Goal: Task Accomplishment & Management: Use online tool/utility

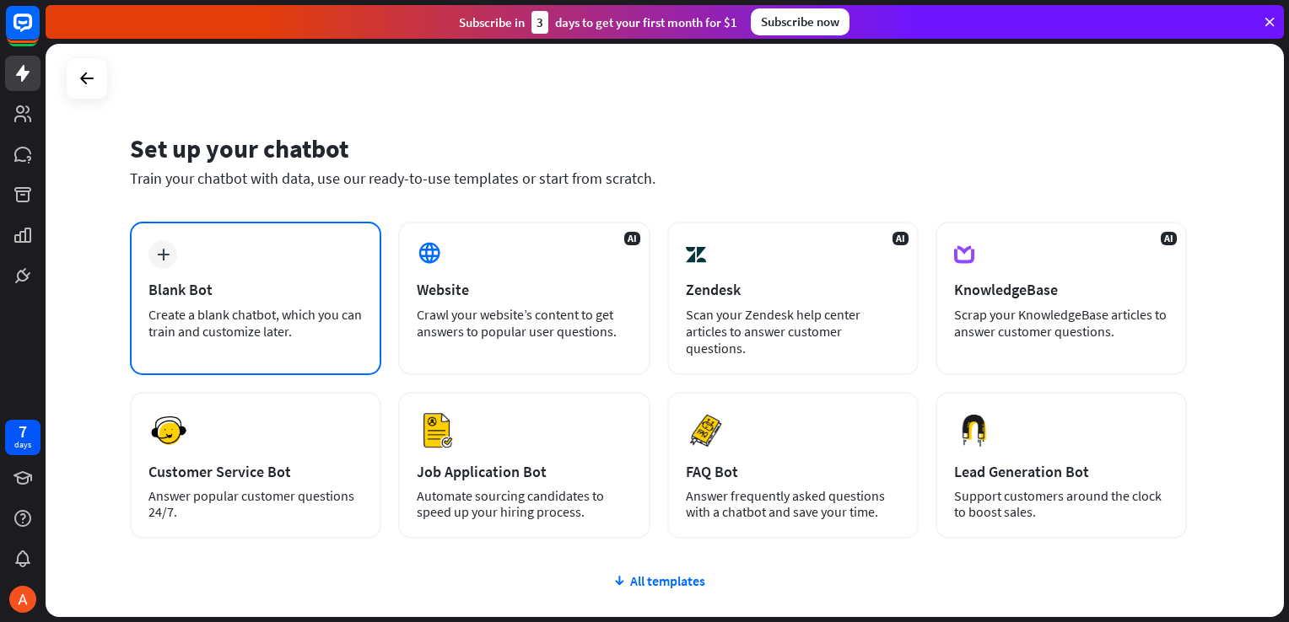
scroll to position [121, 0]
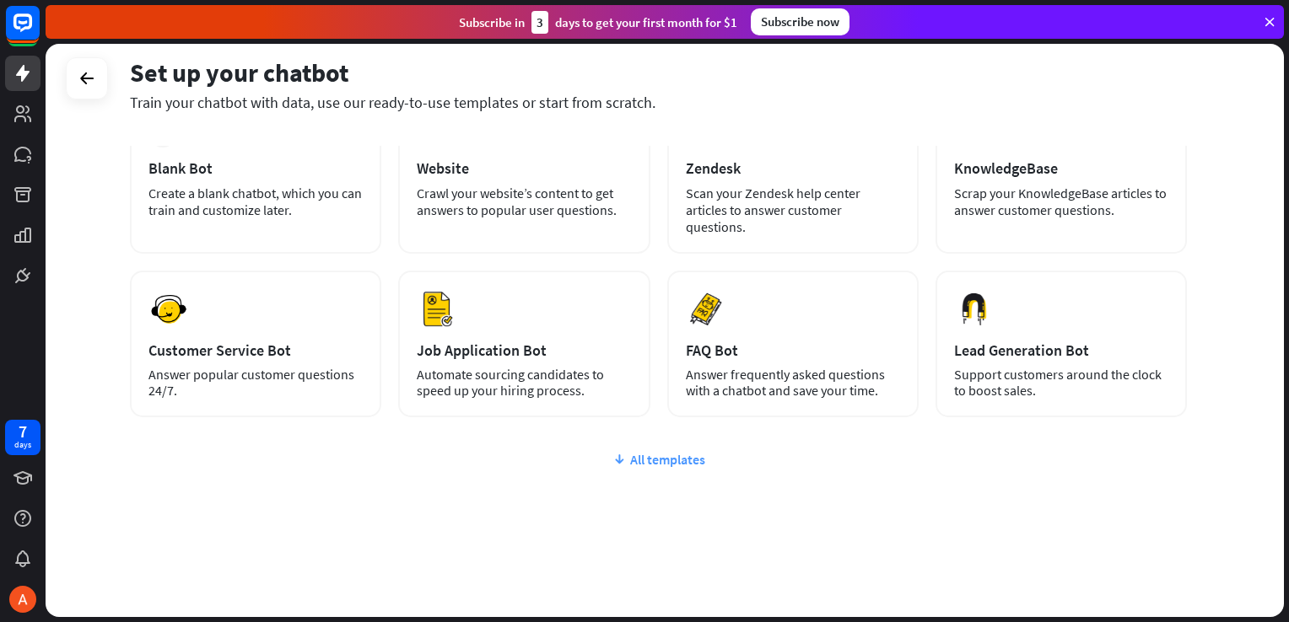
click at [682, 458] on div "All templates" at bounding box center [658, 459] width 1057 height 17
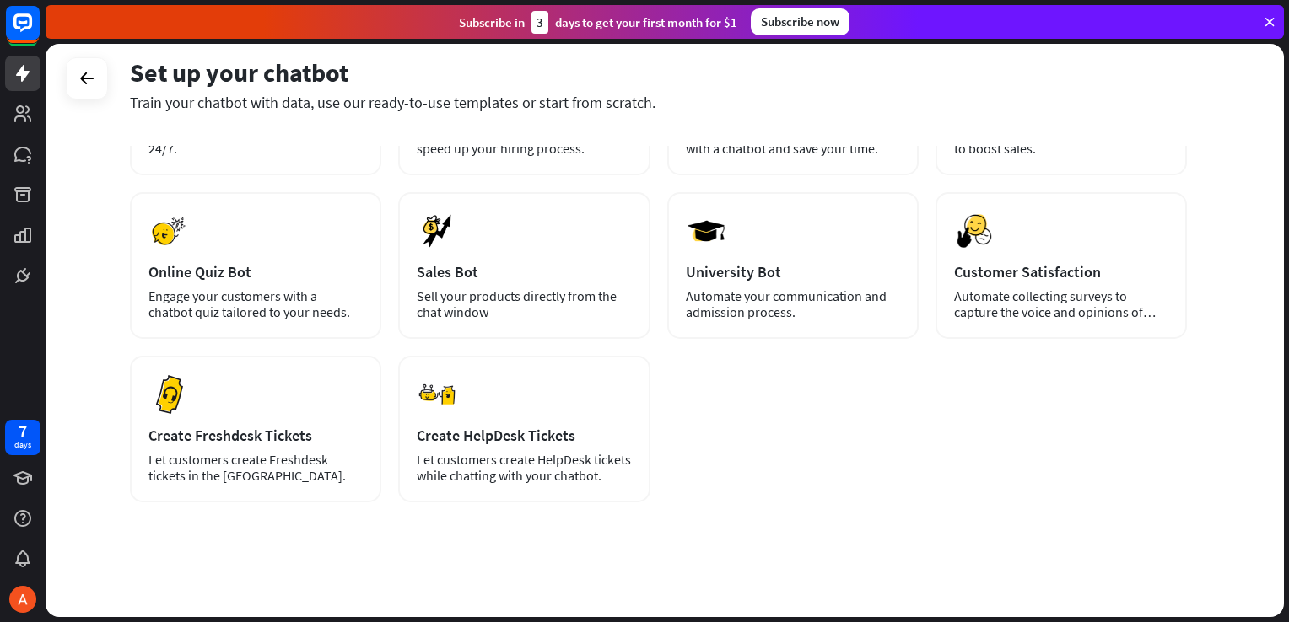
scroll to position [26, 0]
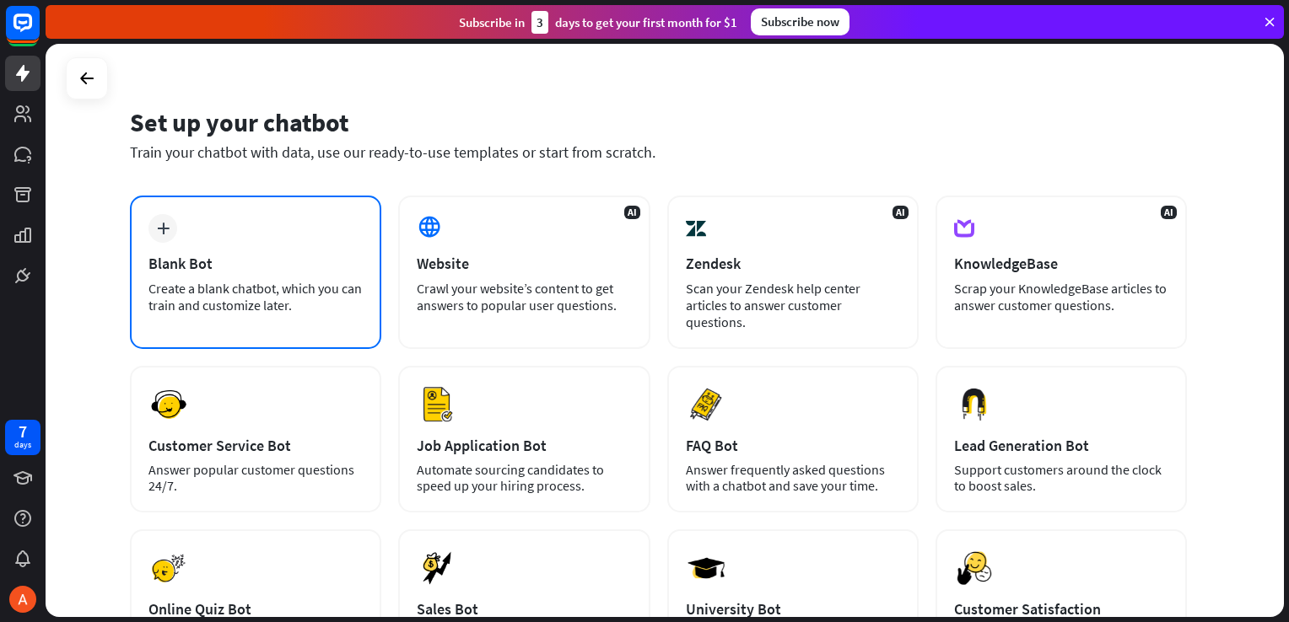
click at [153, 282] on div "Create a blank chatbot, which you can train and customize later." at bounding box center [255, 297] width 214 height 34
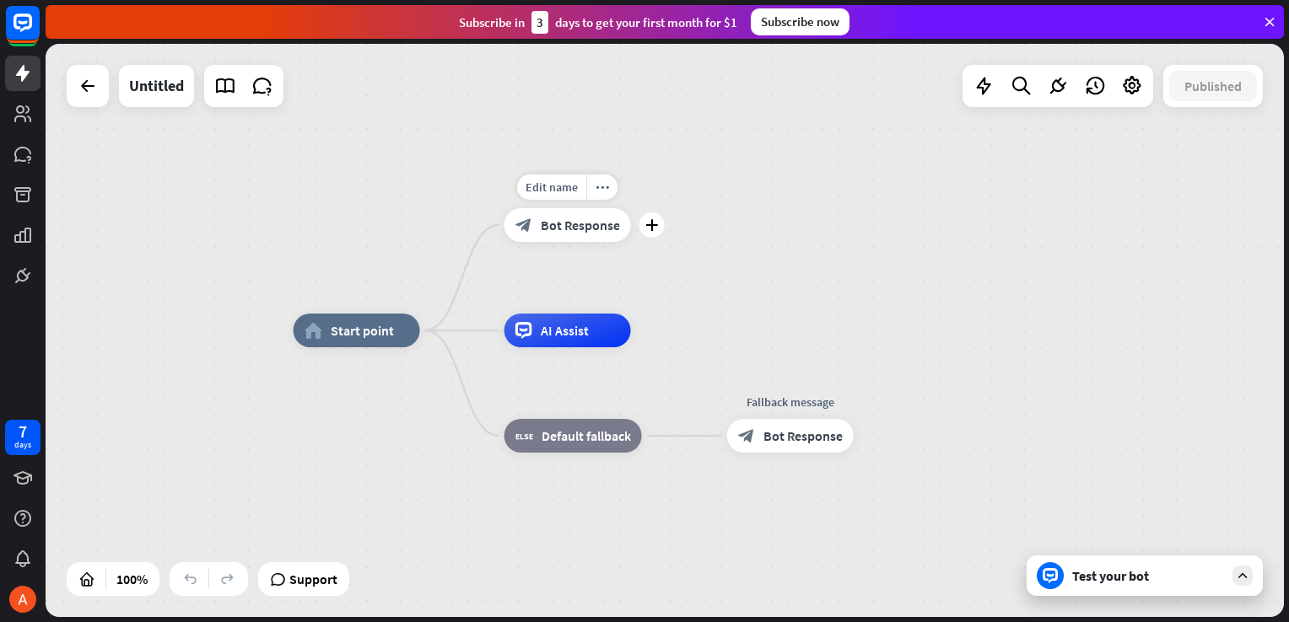
click at [595, 228] on span "Bot Response" at bounding box center [580, 225] width 79 height 17
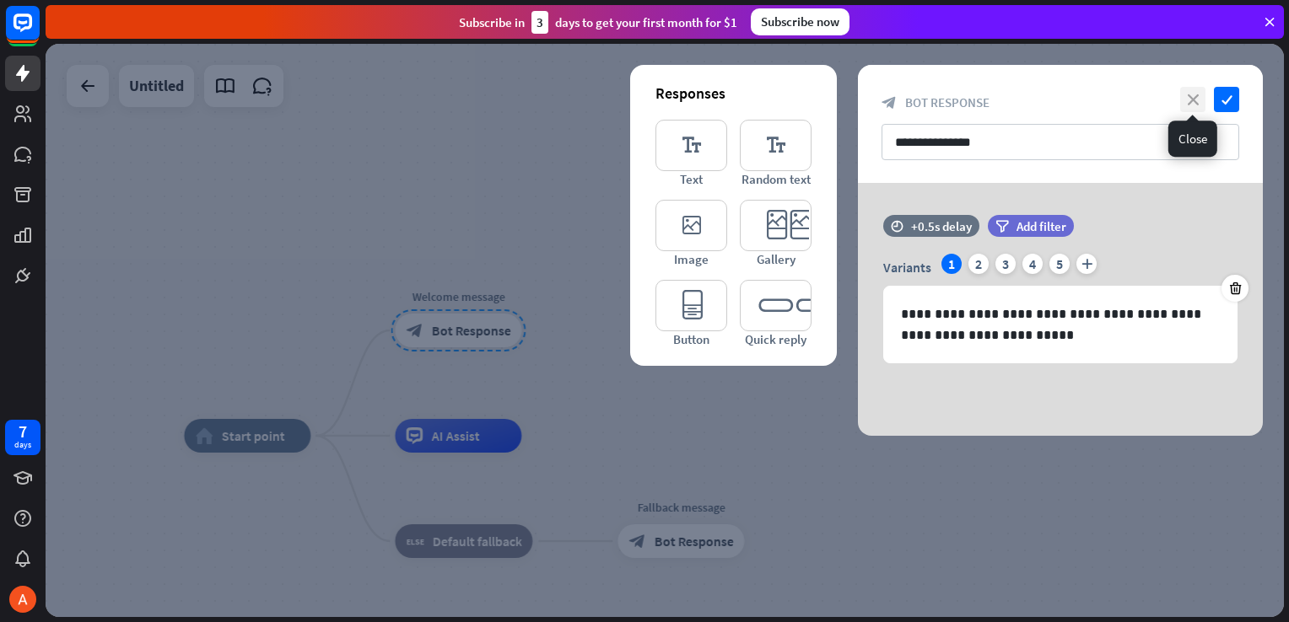
click at [1198, 97] on icon "close" at bounding box center [1192, 99] width 25 height 25
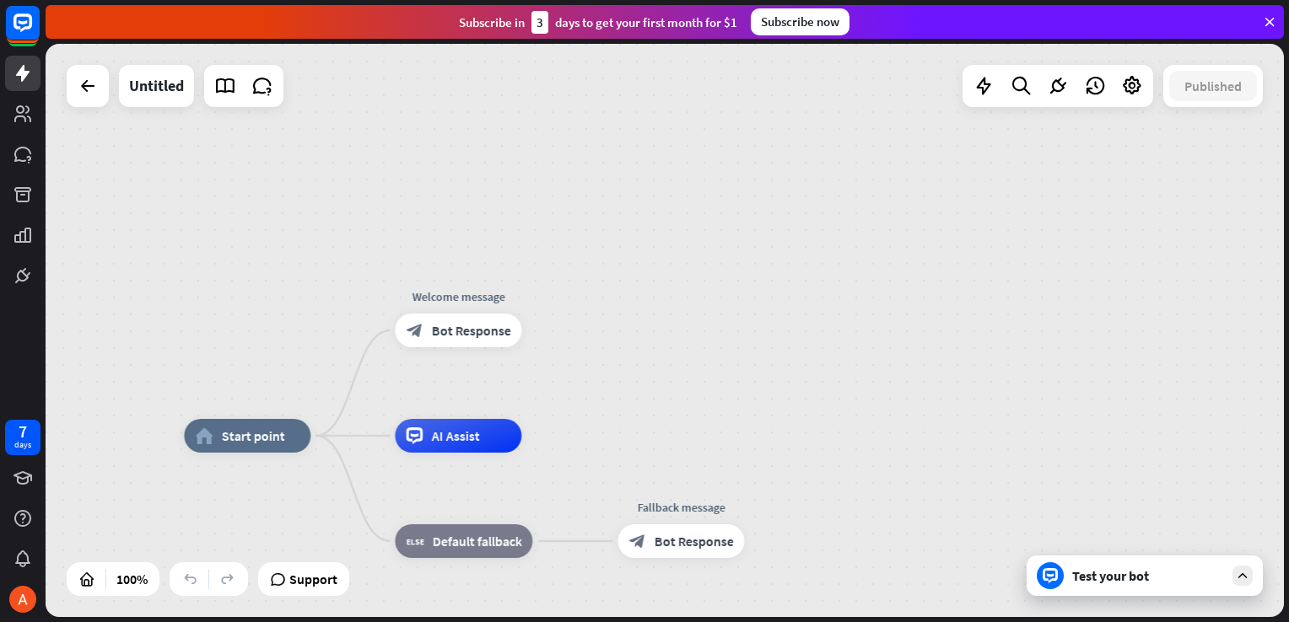
click at [1015, 241] on div "home_2 Start point Welcome message block_bot_response Bot Response AI Assist bl…" at bounding box center [665, 330] width 1238 height 573
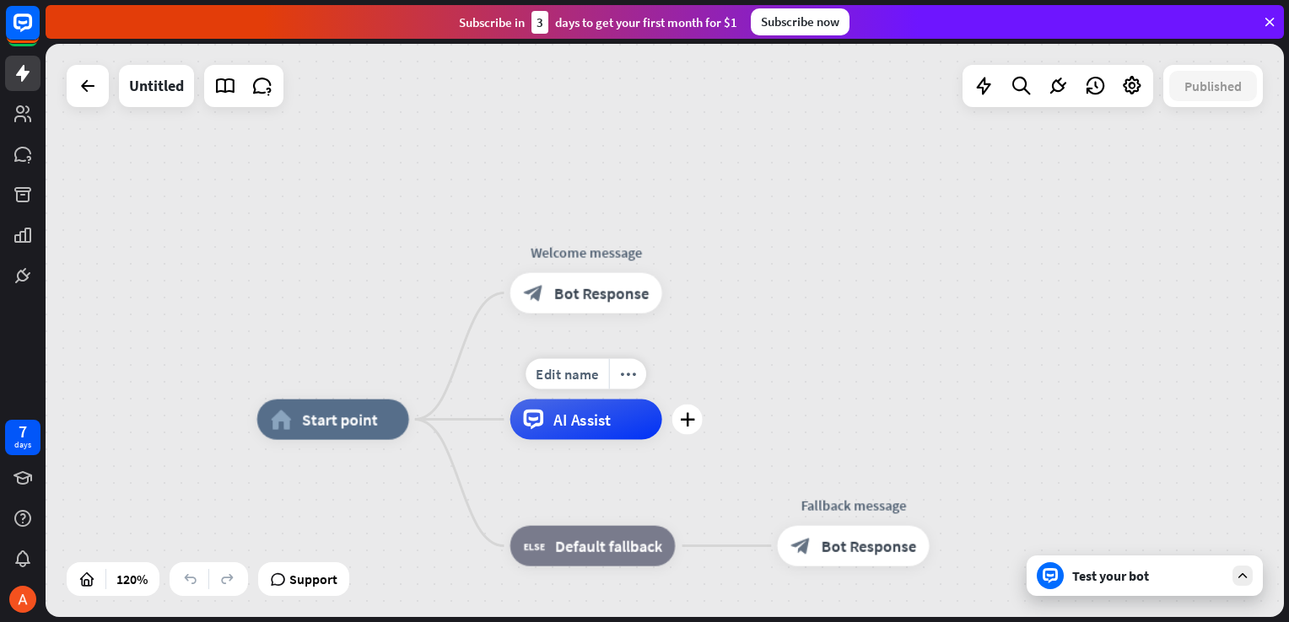
click at [578, 423] on span "AI Assist" at bounding box center [581, 420] width 57 height 20
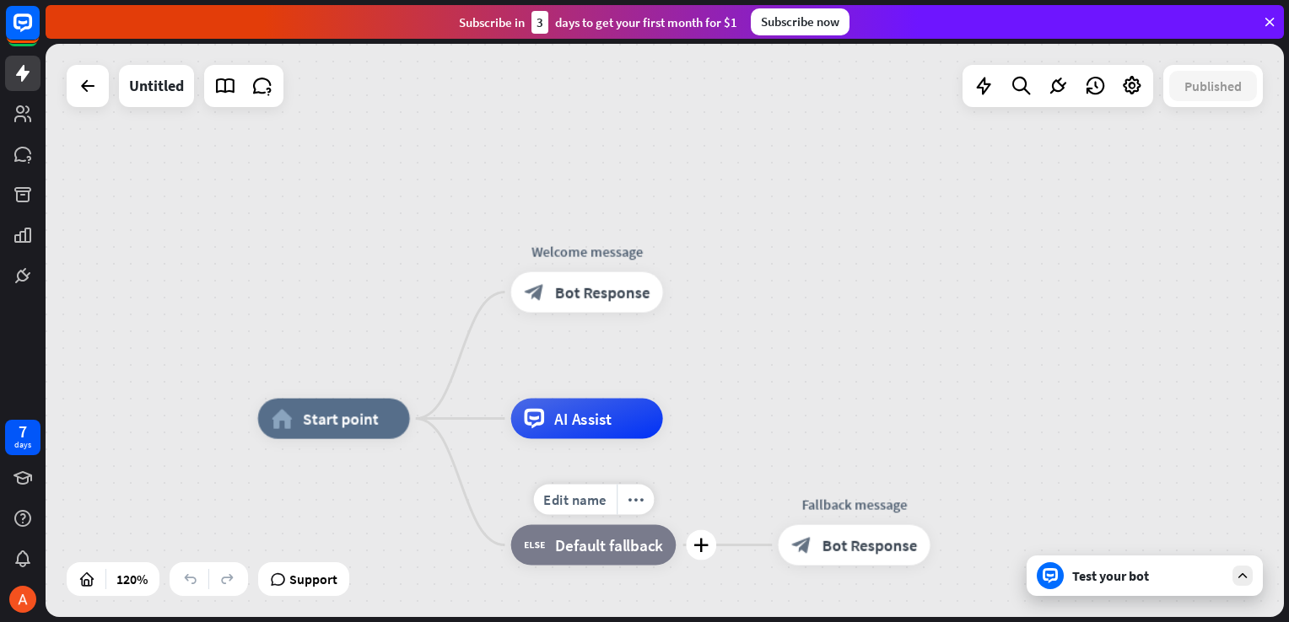
click at [600, 555] on div "block_fallback Default fallback" at bounding box center [593, 545] width 165 height 40
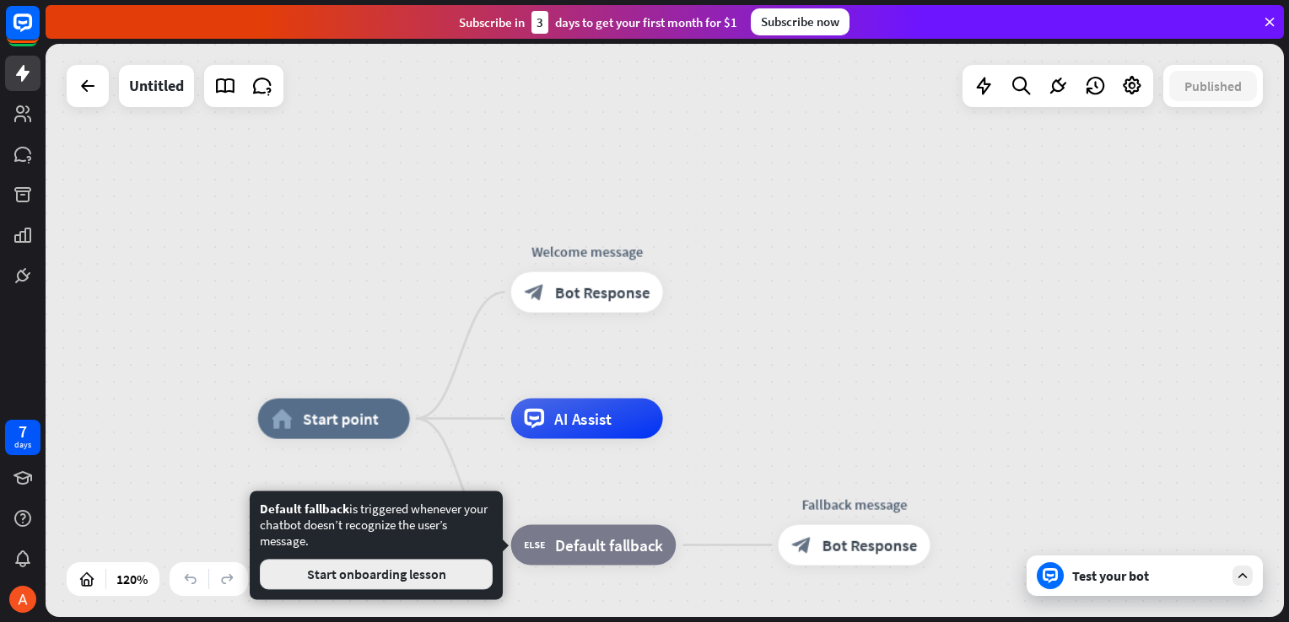
click at [462, 579] on button "Start onboarding lesson" at bounding box center [376, 574] width 233 height 30
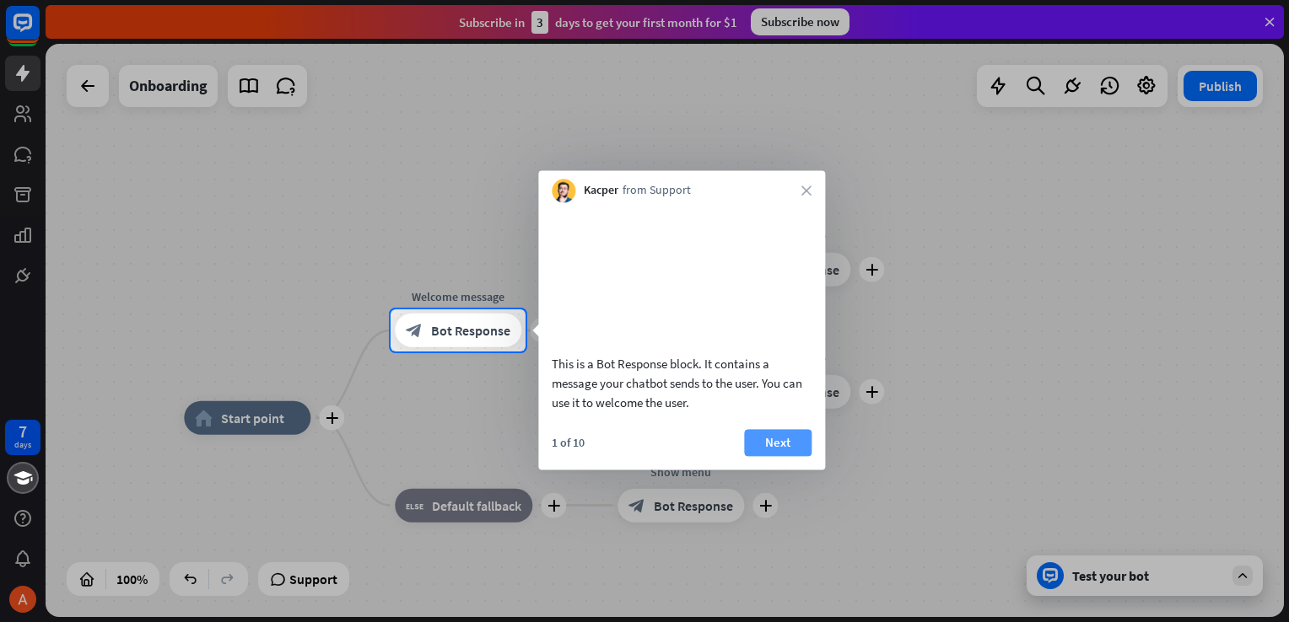
click at [779, 456] on button "Next" at bounding box center [777, 442] width 67 height 27
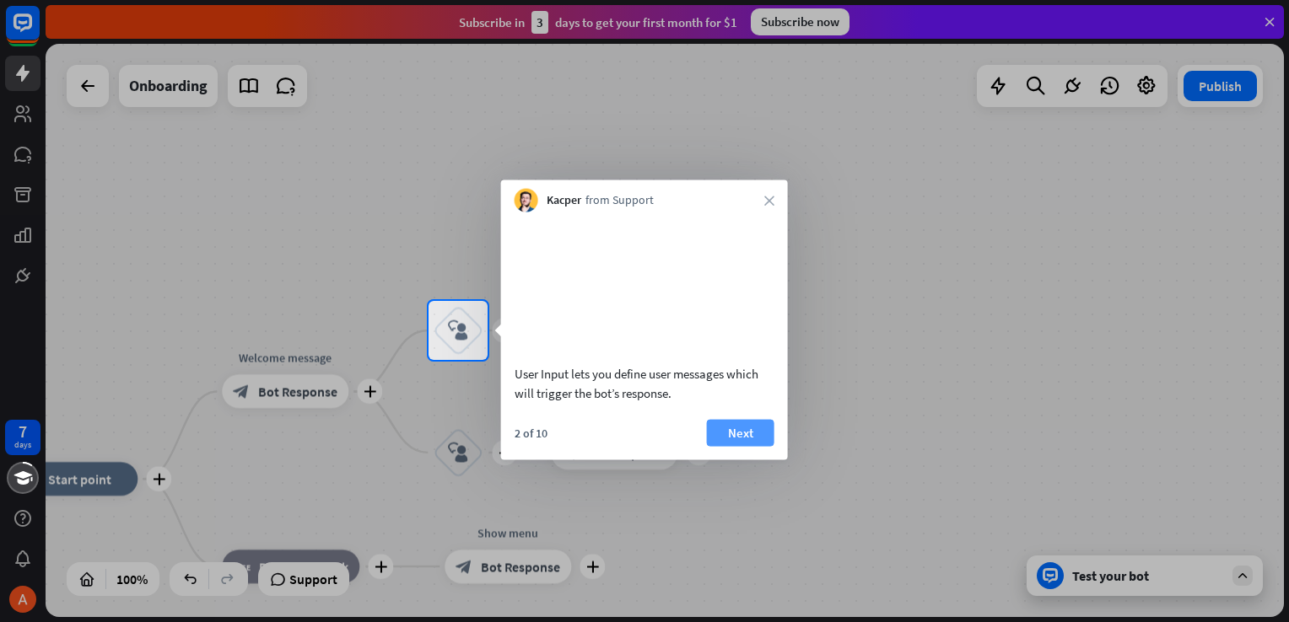
click at [756, 446] on button "Next" at bounding box center [740, 432] width 67 height 27
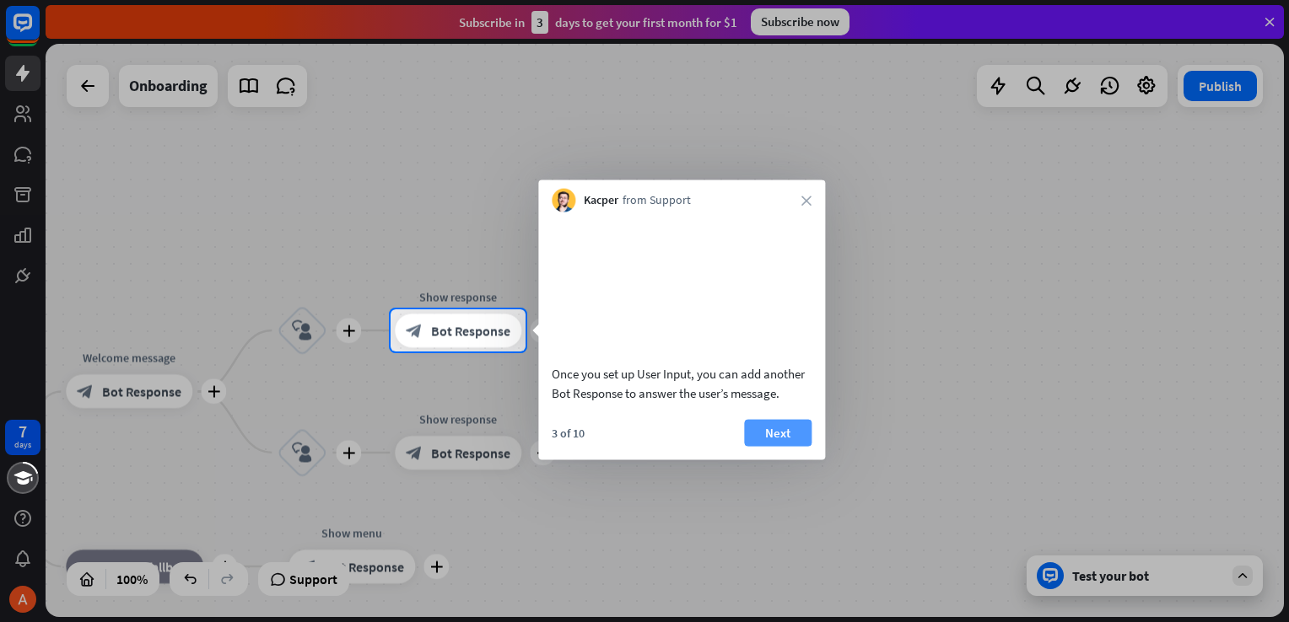
click at [779, 446] on button "Next" at bounding box center [777, 432] width 67 height 27
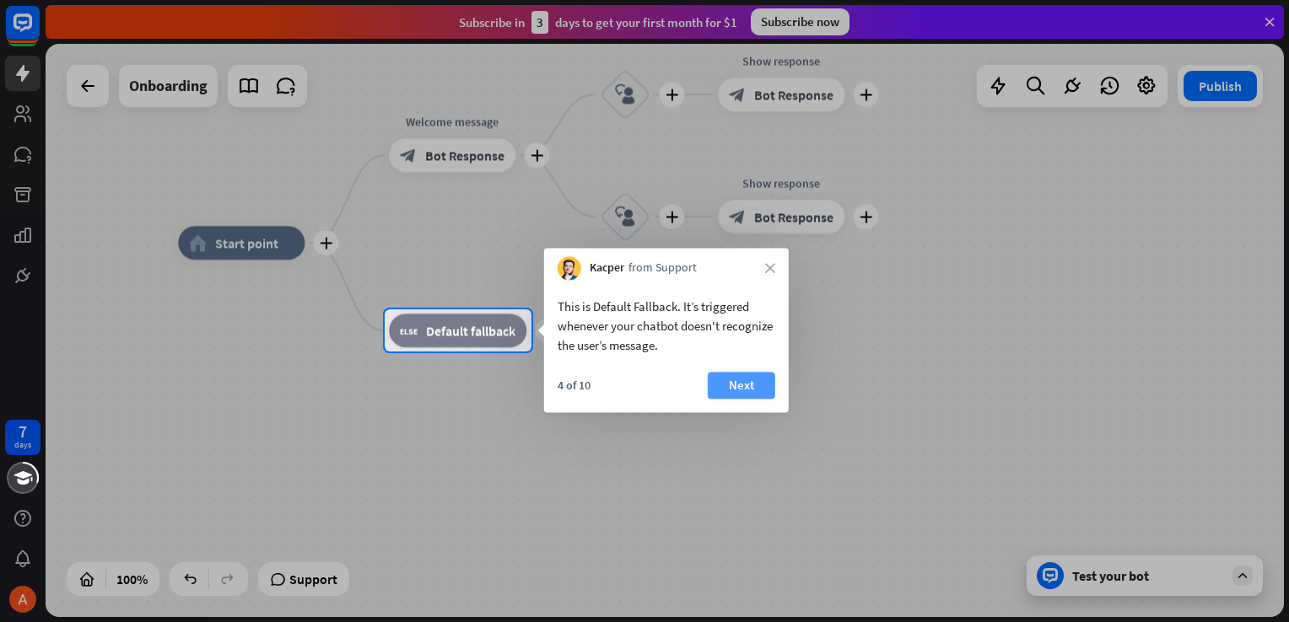
click at [731, 382] on button "Next" at bounding box center [741, 385] width 67 height 27
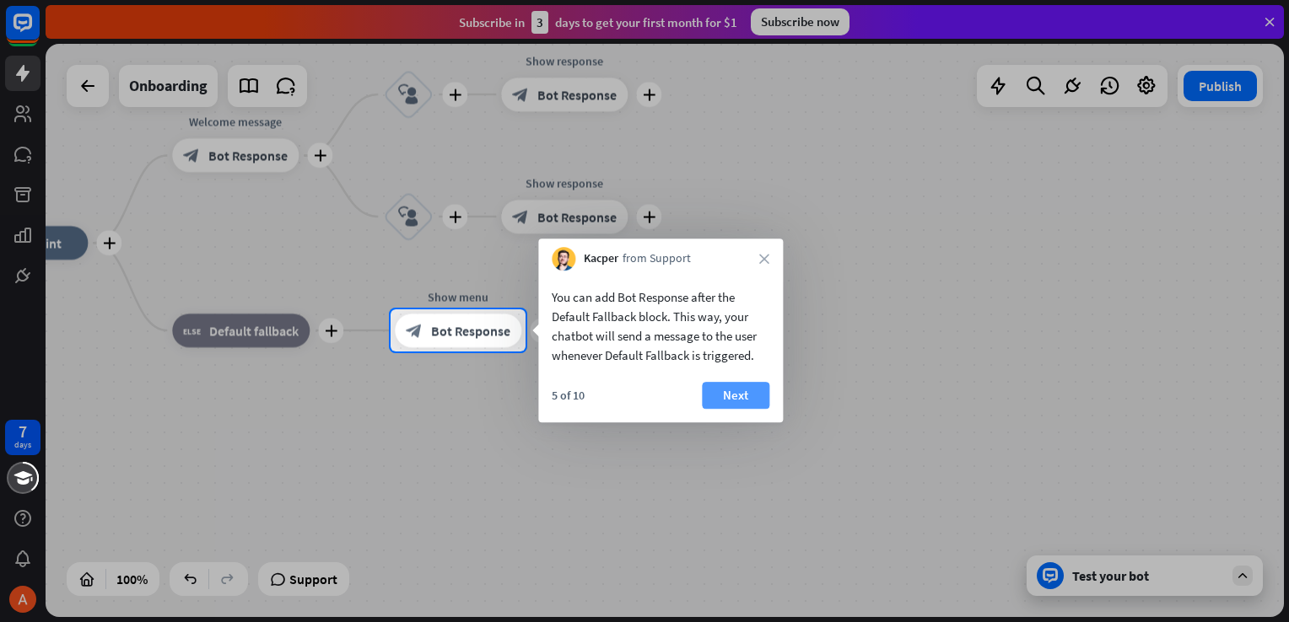
click at [744, 386] on button "Next" at bounding box center [735, 395] width 67 height 27
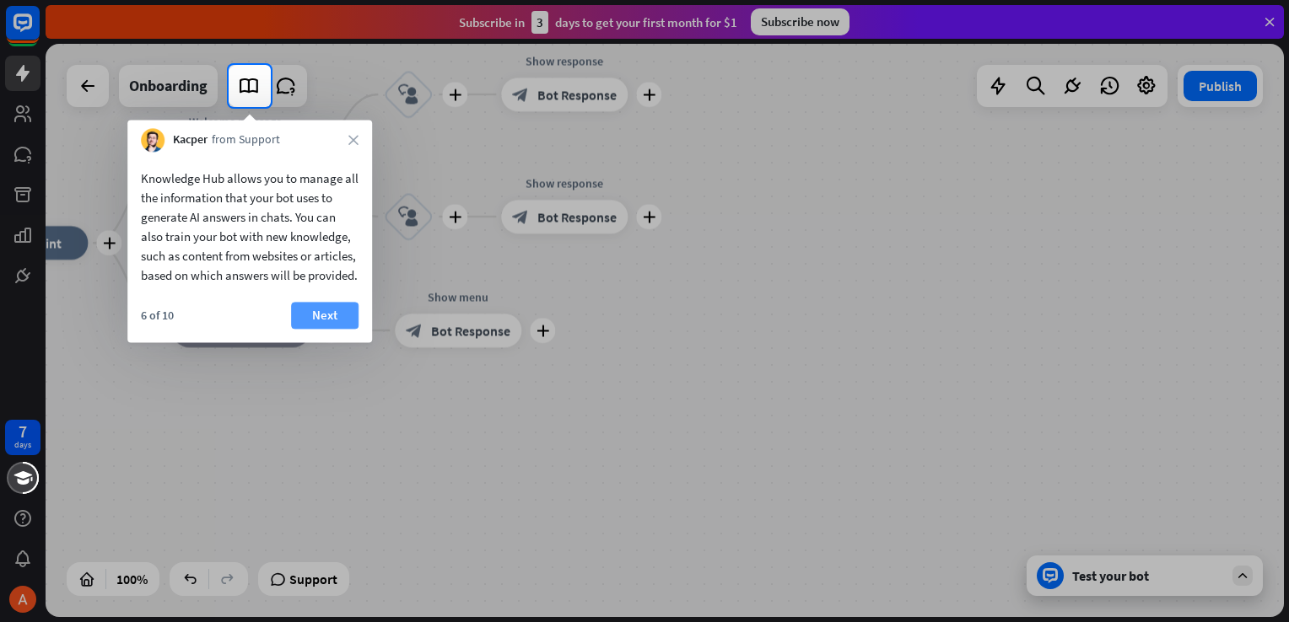
click at [328, 329] on button "Next" at bounding box center [324, 315] width 67 height 27
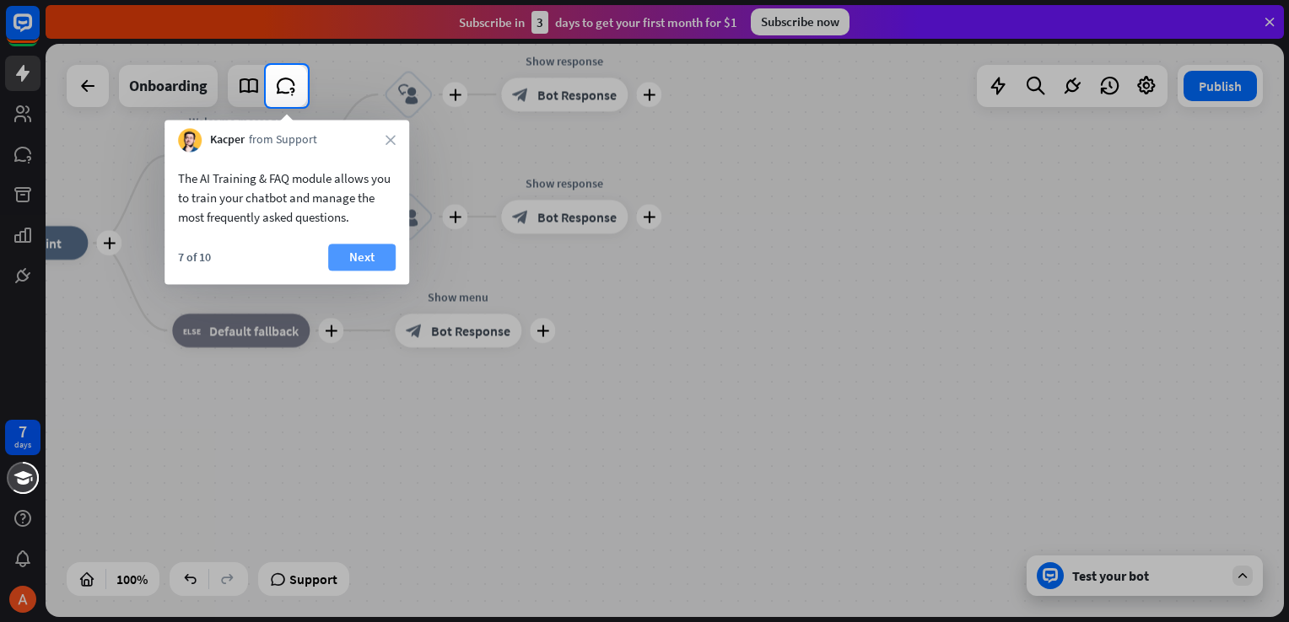
click at [368, 261] on button "Next" at bounding box center [361, 257] width 67 height 27
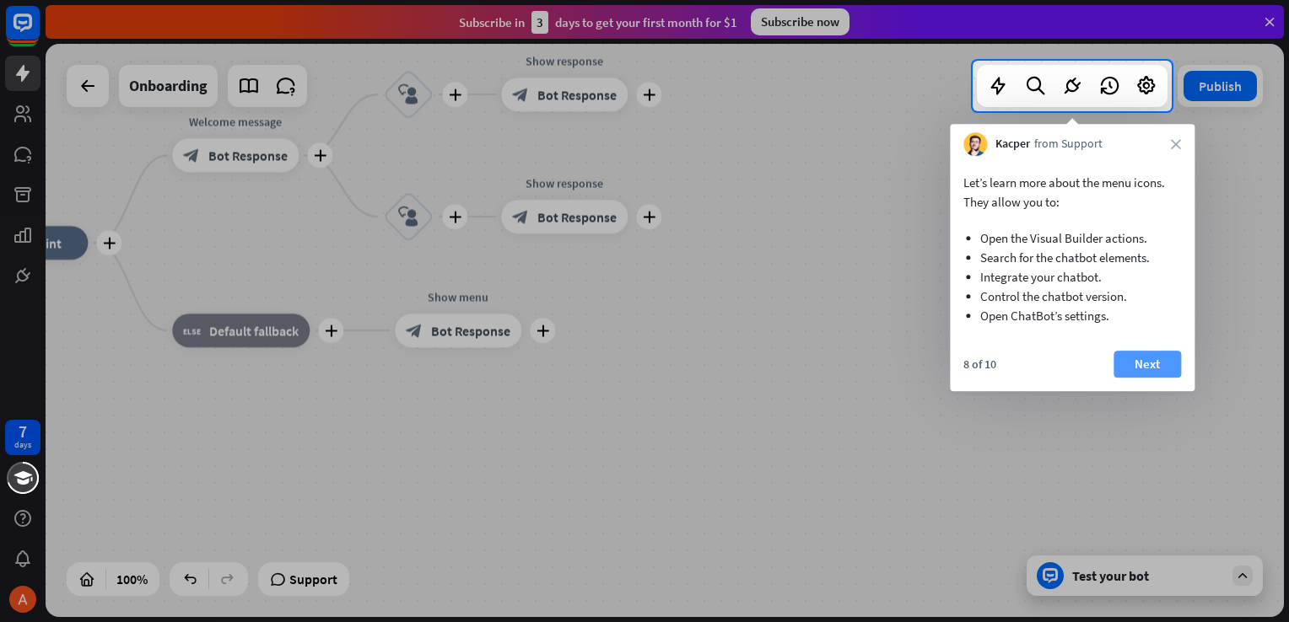
click at [1141, 363] on button "Next" at bounding box center [1146, 364] width 67 height 27
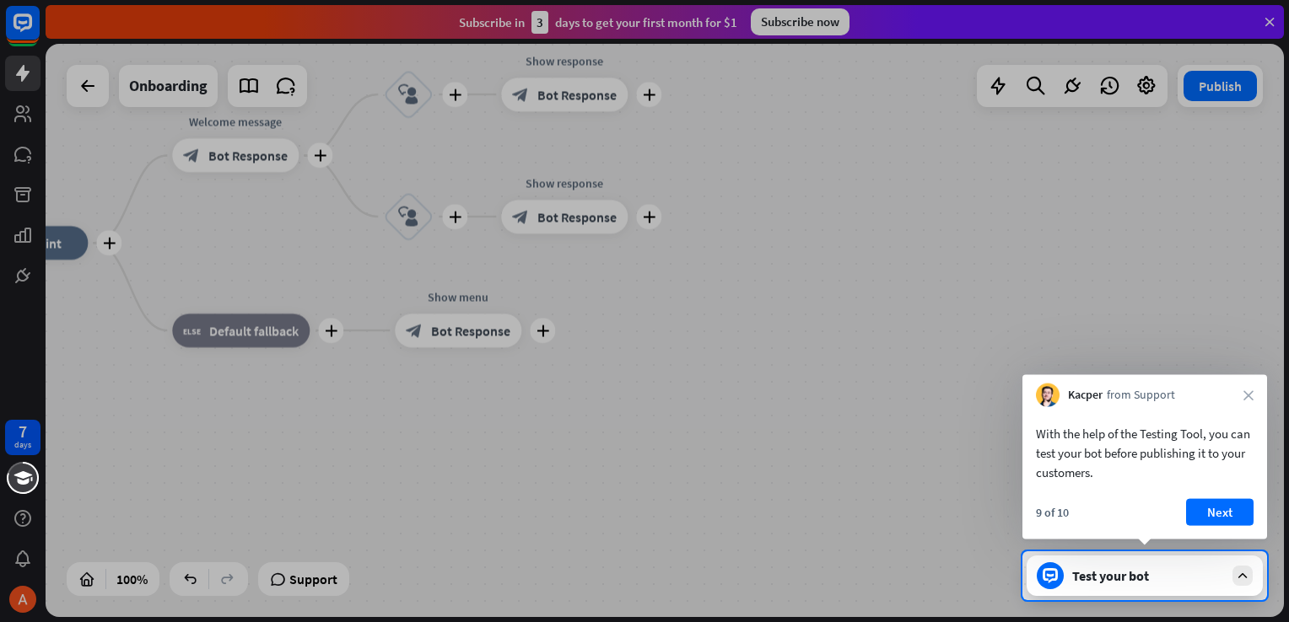
click at [1248, 388] on div "Kacper from Support close" at bounding box center [1144, 391] width 245 height 32
click at [1254, 396] on div "Kacper from Support close" at bounding box center [1144, 391] width 245 height 32
click at [1247, 393] on icon "close" at bounding box center [1248, 395] width 10 height 10
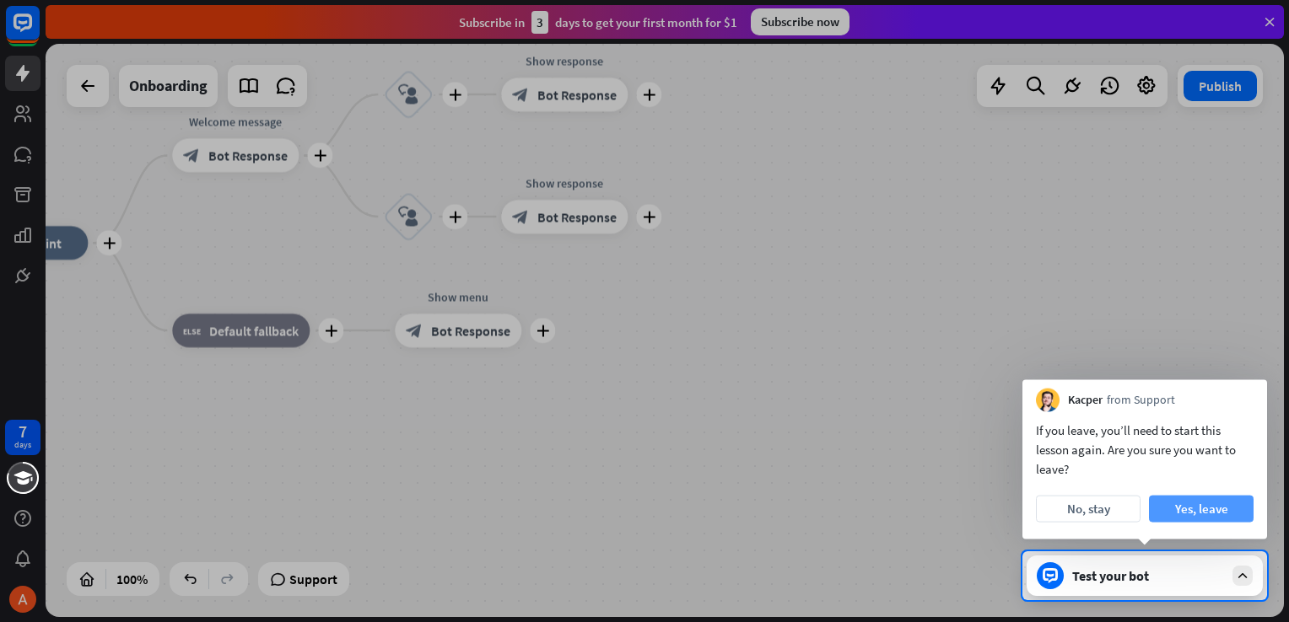
click at [1205, 501] on button "Yes, leave" at bounding box center [1201, 509] width 105 height 27
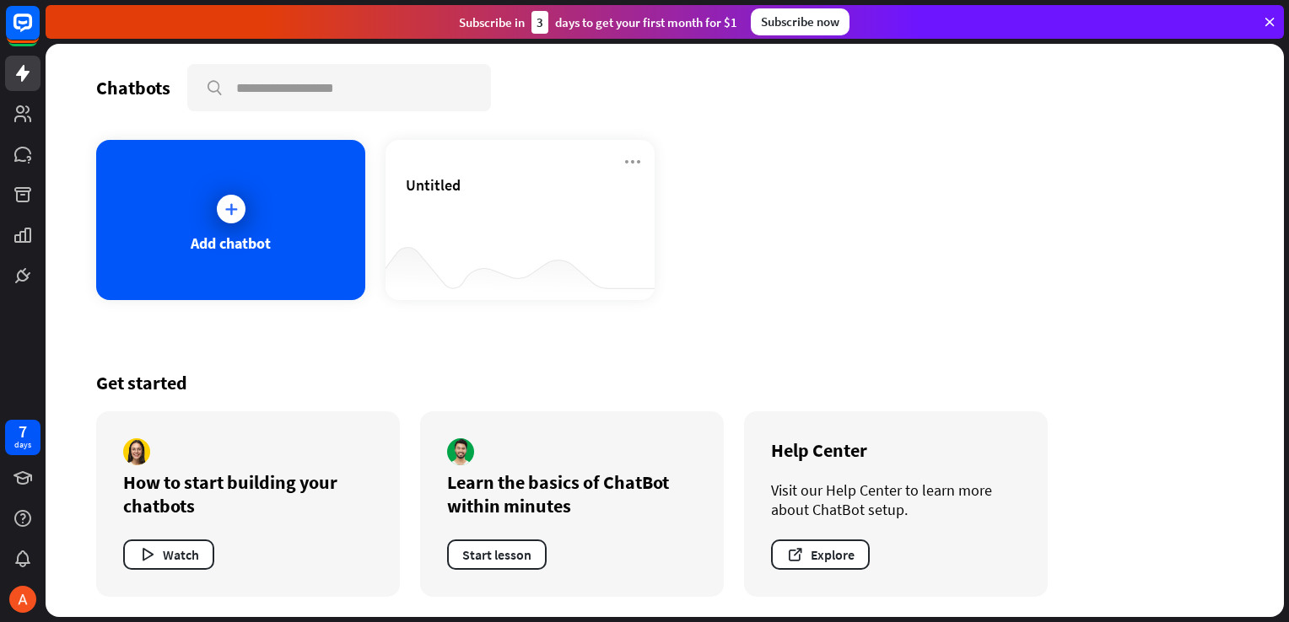
click at [614, 305] on div "Chatbots search Add chatbot Untitled Get started How to start building your cha…" at bounding box center [665, 330] width 1238 height 573
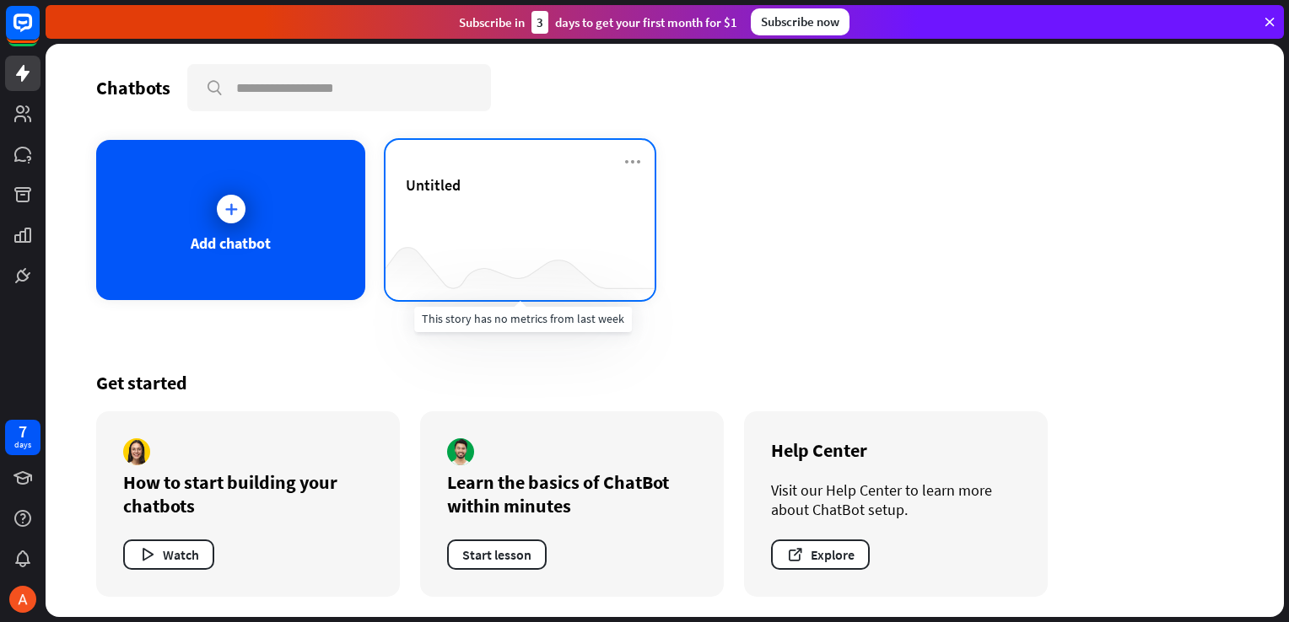
click at [558, 259] on div at bounding box center [519, 266] width 269 height 65
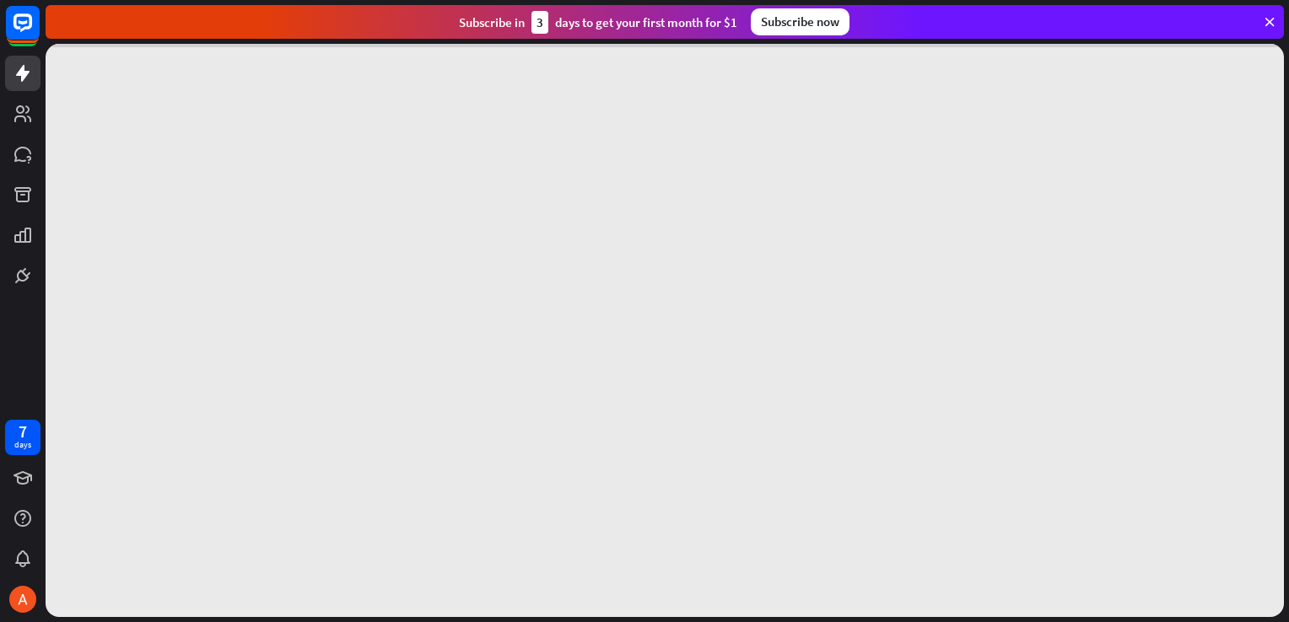
click at [559, 259] on div at bounding box center [665, 330] width 1238 height 573
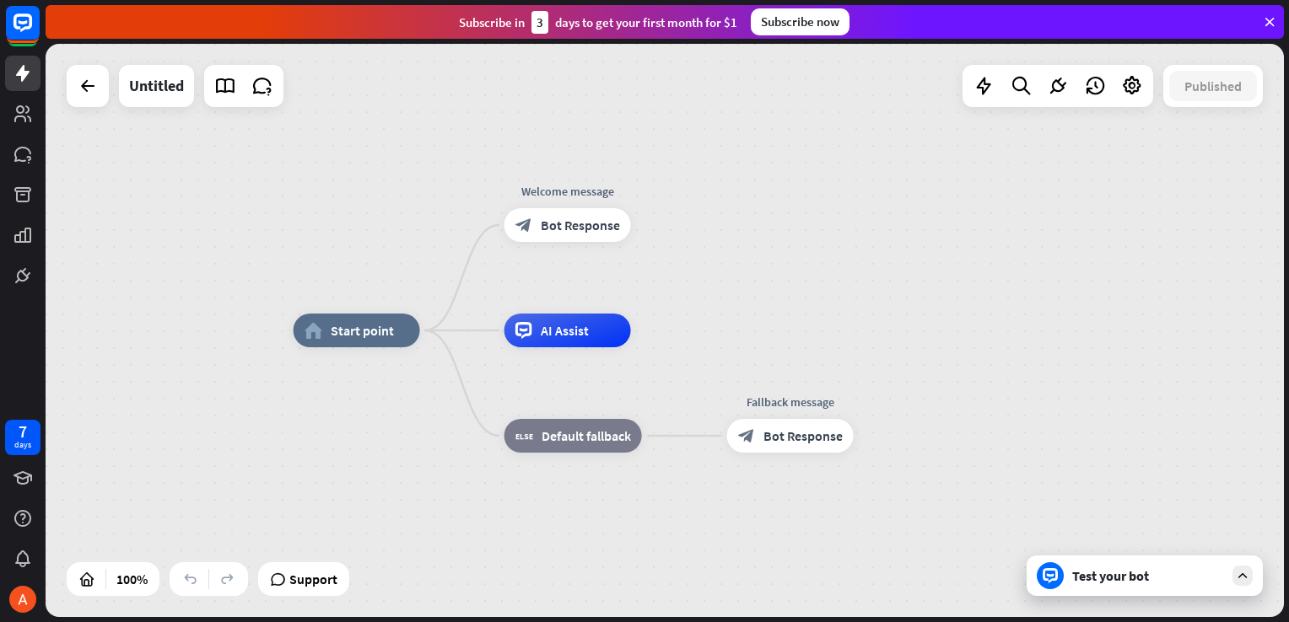
click at [1225, 577] on div "Test your bot" at bounding box center [1144, 576] width 236 height 40
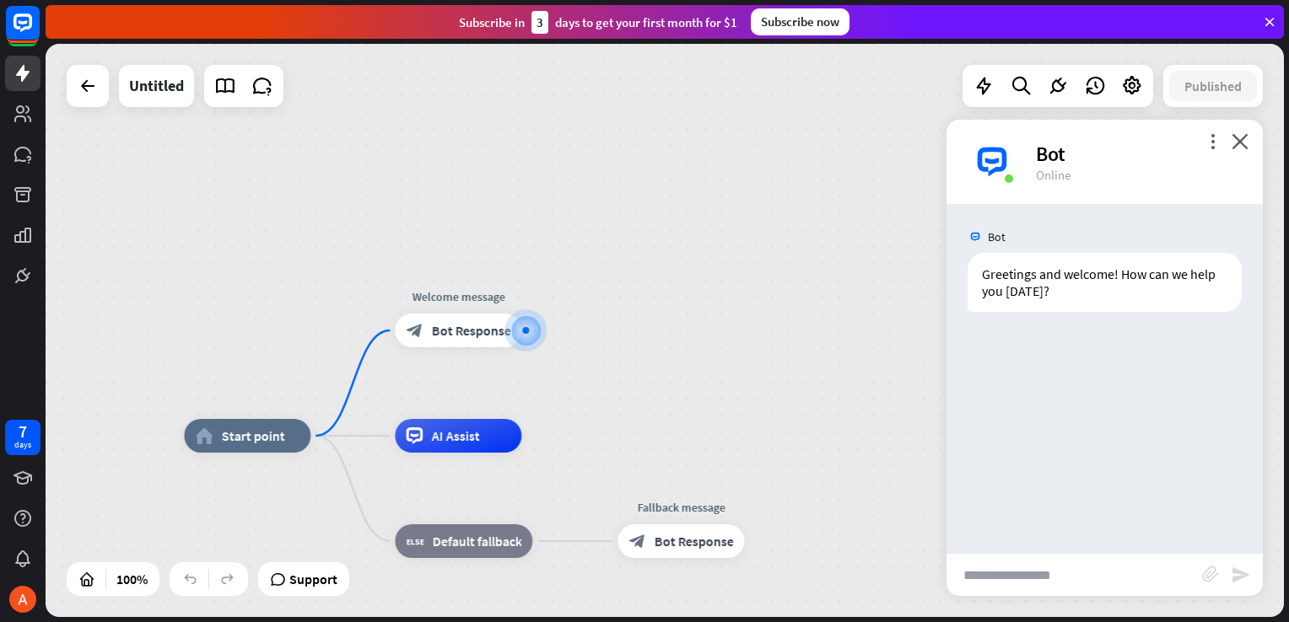
click at [1042, 564] on input "text" at bounding box center [1074, 575] width 256 height 42
type input "**"
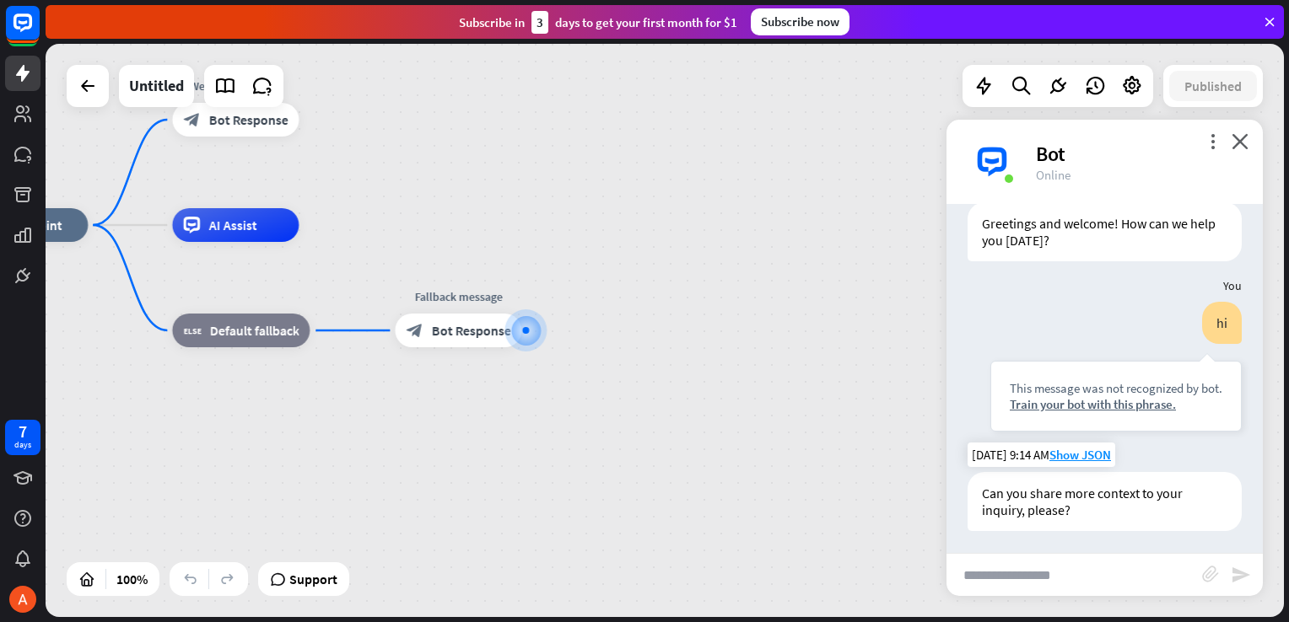
scroll to position [53, 0]
click at [1248, 139] on div "more_vert close Bot Online" at bounding box center [1104, 162] width 316 height 84
click at [1242, 139] on icon "close" at bounding box center [1239, 141] width 17 height 16
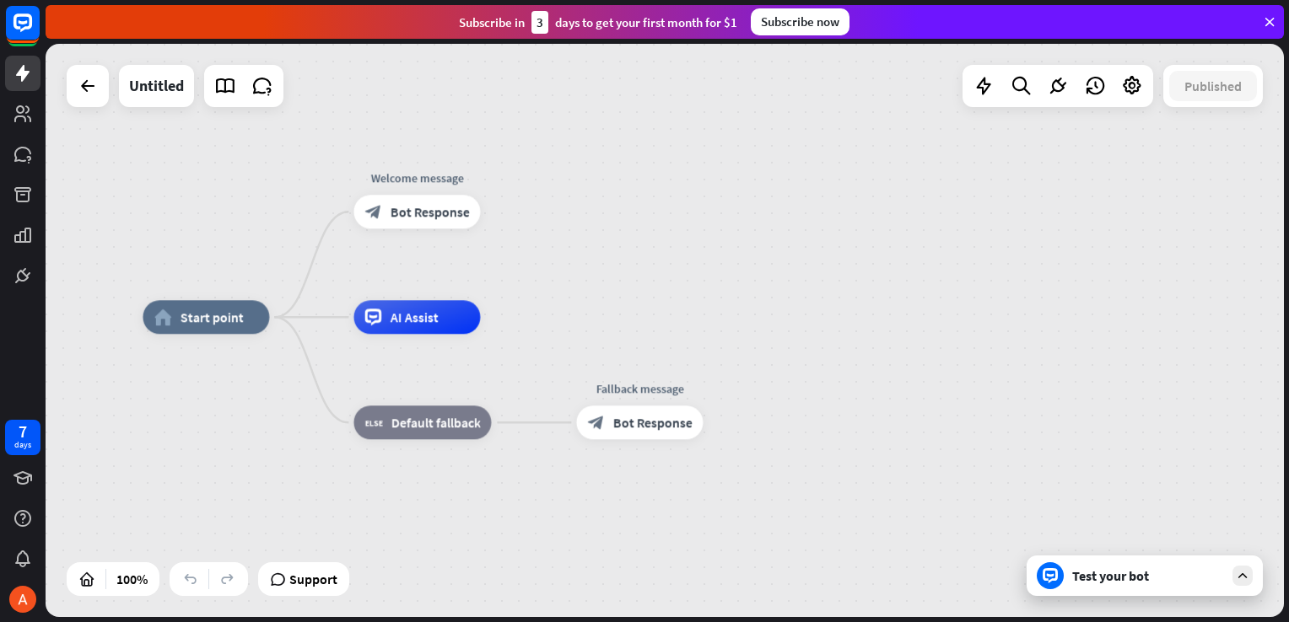
drag, startPoint x: 261, startPoint y: 389, endPoint x: 456, endPoint y: 493, distance: 220.7
click at [456, 493] on div "home_2 Start point Welcome message block_bot_response Bot Response AI Assist bl…" at bounding box center [762, 603] width 1238 height 573
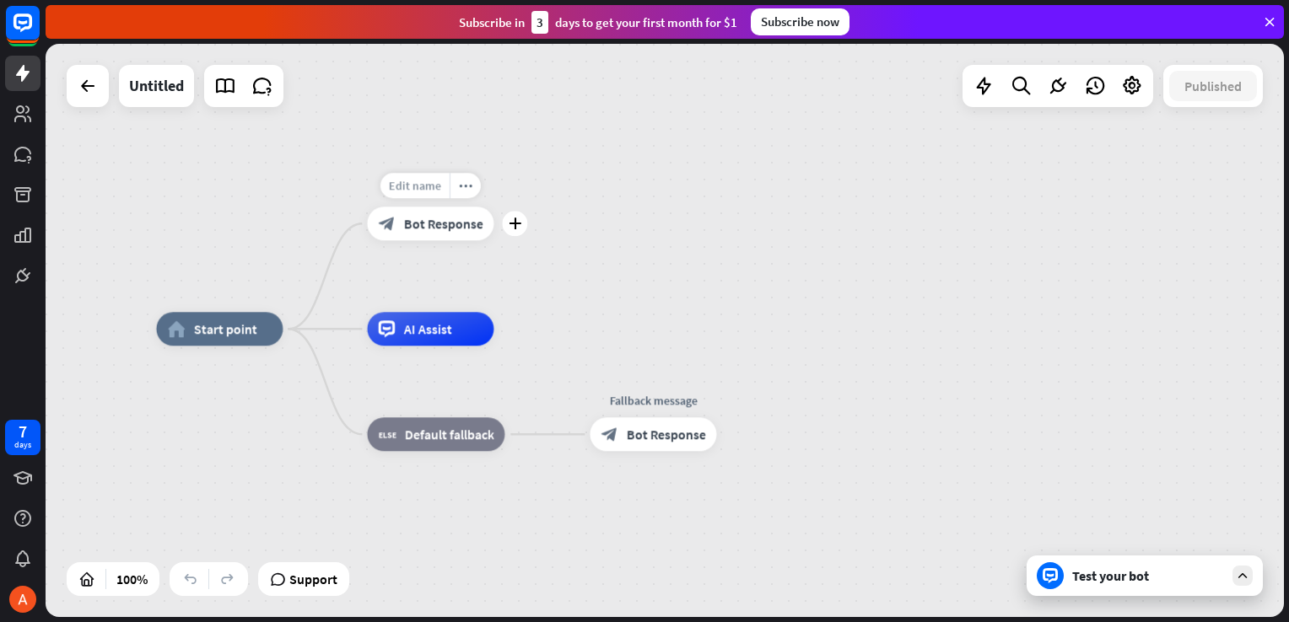
click at [430, 181] on span "Edit name" at bounding box center [415, 185] width 52 height 15
drag, startPoint x: 480, startPoint y: 191, endPoint x: 369, endPoint y: 186, distance: 111.4
click at [369, 207] on div "**********" at bounding box center [430, 224] width 127 height 34
click at [654, 229] on div "**********" at bounding box center [665, 330] width 1238 height 573
click at [1132, 564] on div "Test your bot" at bounding box center [1144, 576] width 236 height 40
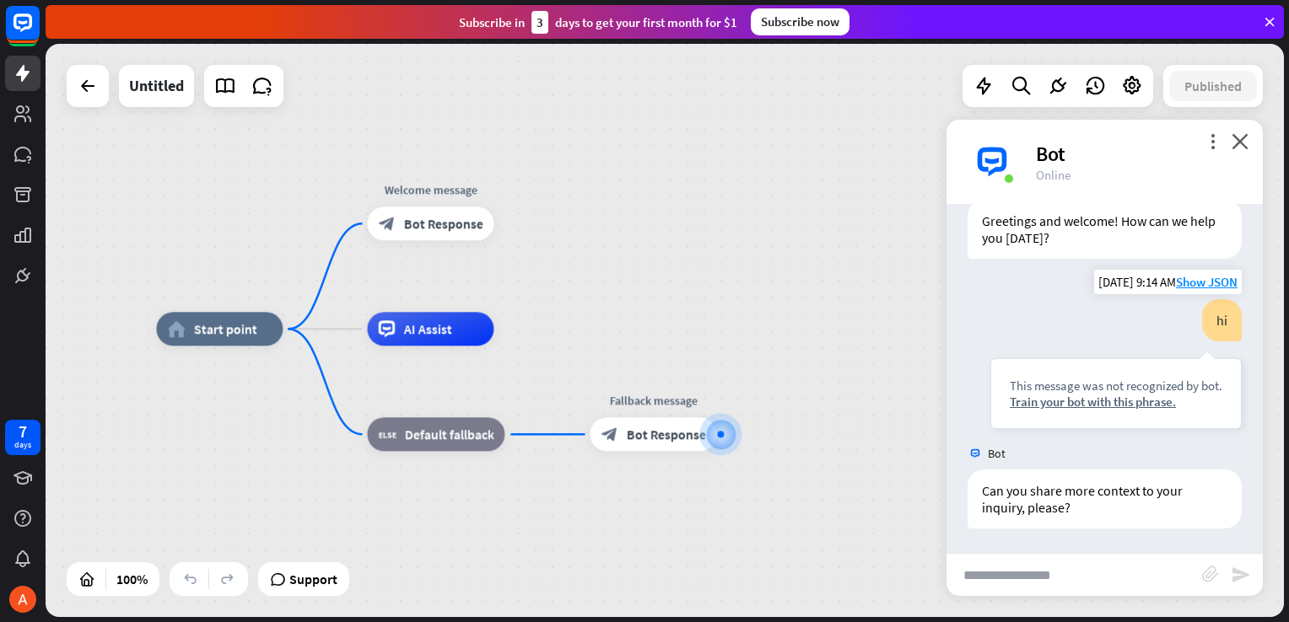
scroll to position [0, 0]
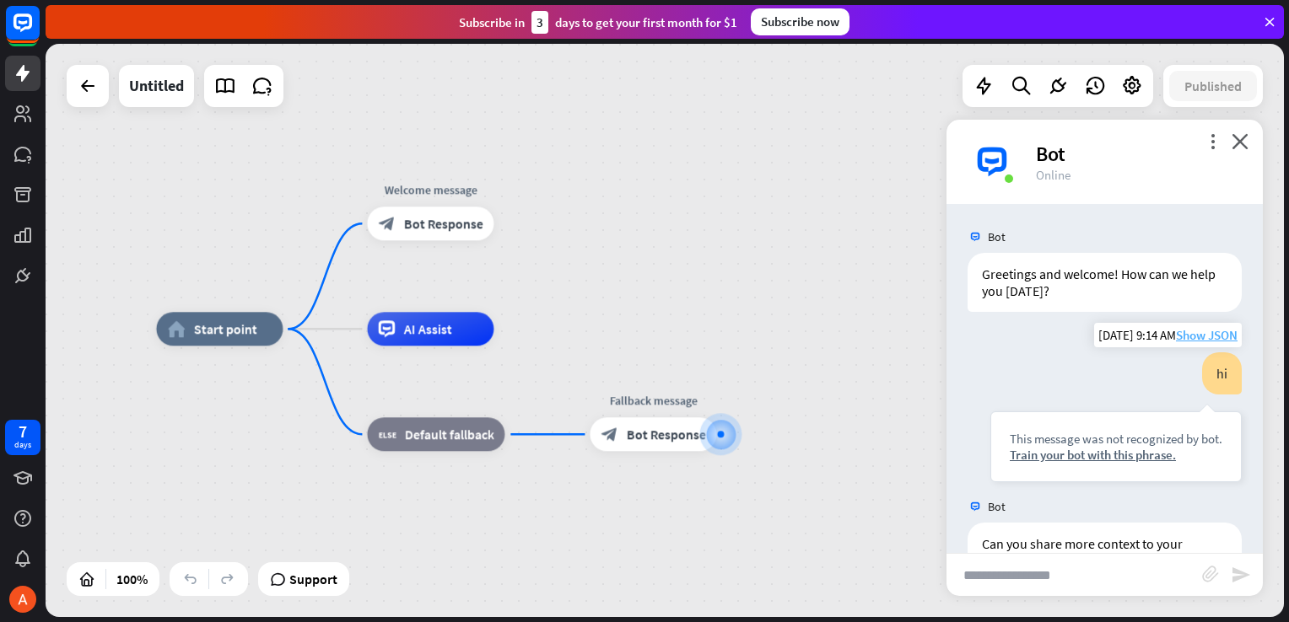
click at [1188, 331] on span "Show JSON" at bounding box center [1207, 335] width 62 height 16
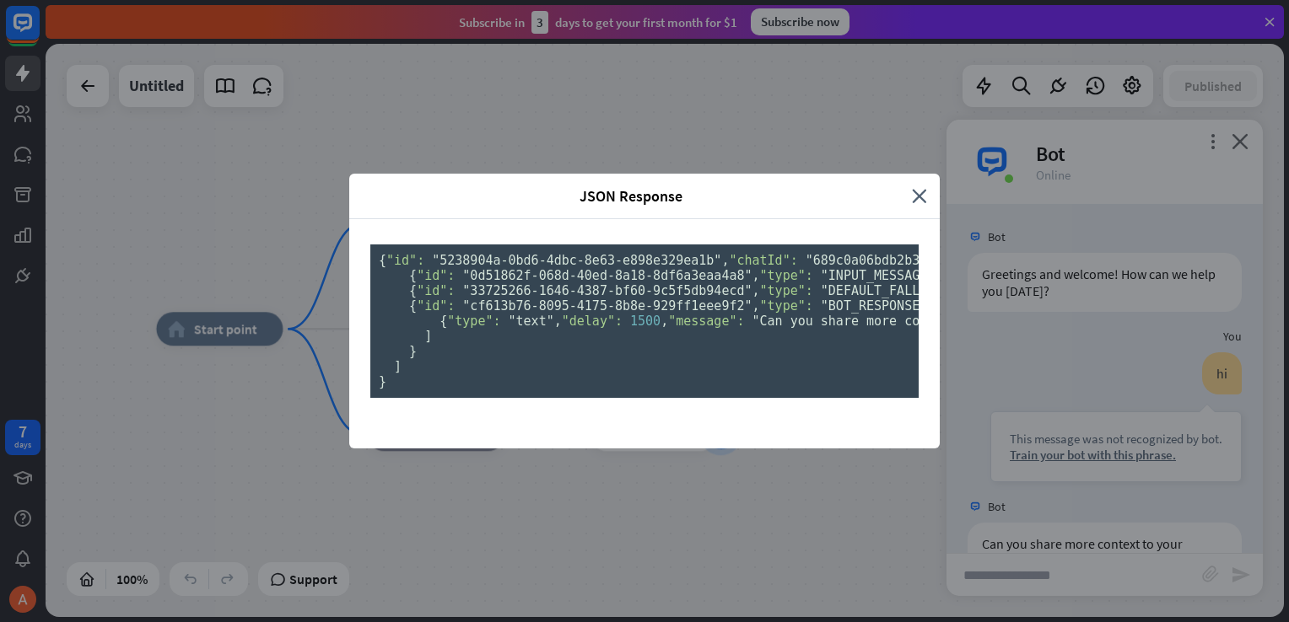
click at [901, 186] on div "JSON Response" at bounding box center [637, 195] width 550 height 19
click at [912, 186] on icon "close" at bounding box center [919, 195] width 15 height 19
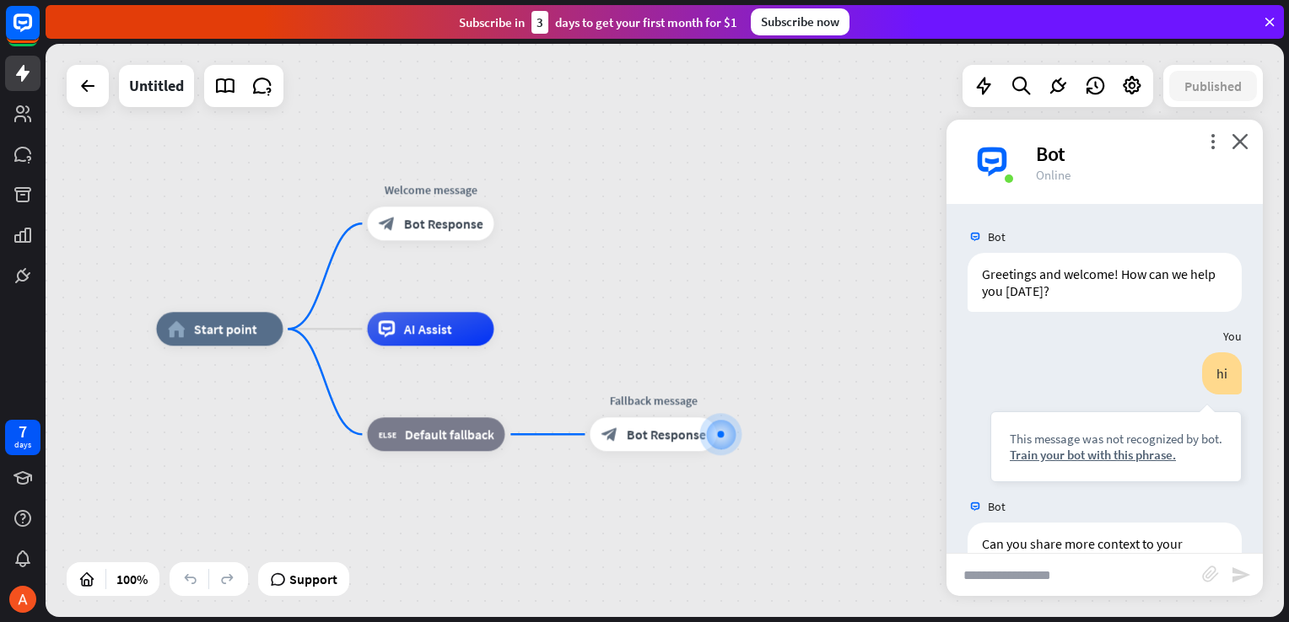
click at [1239, 143] on icon "close" at bounding box center [1239, 141] width 17 height 16
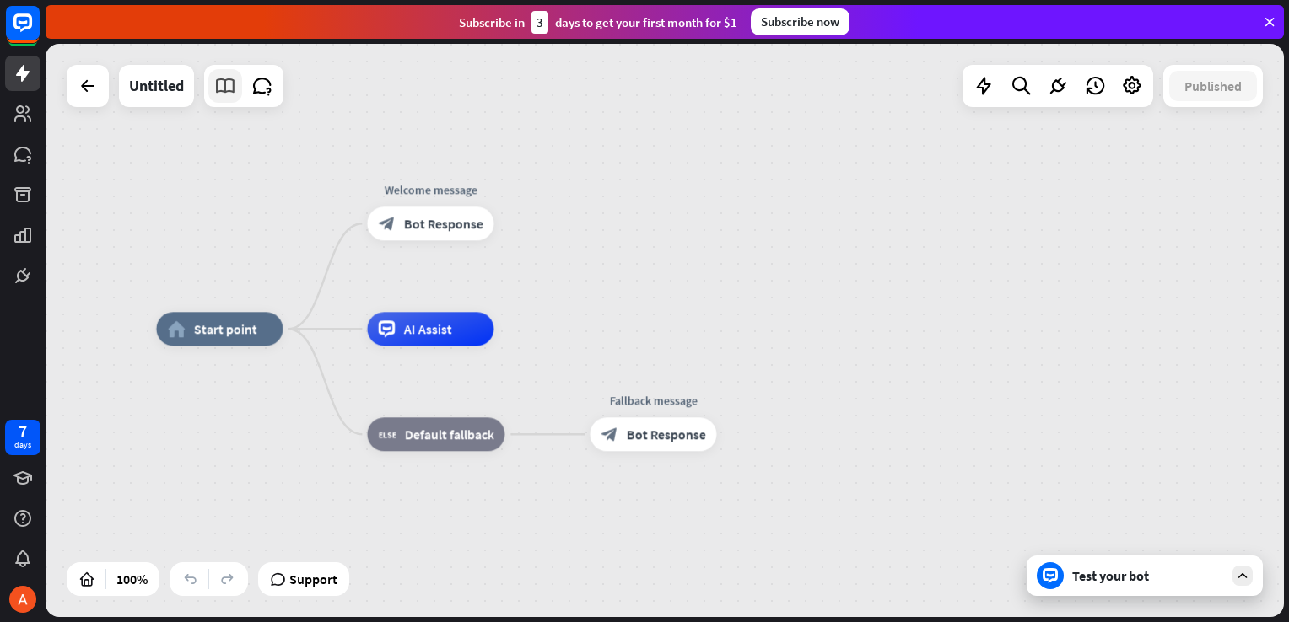
click at [229, 79] on icon at bounding box center [225, 86] width 22 height 22
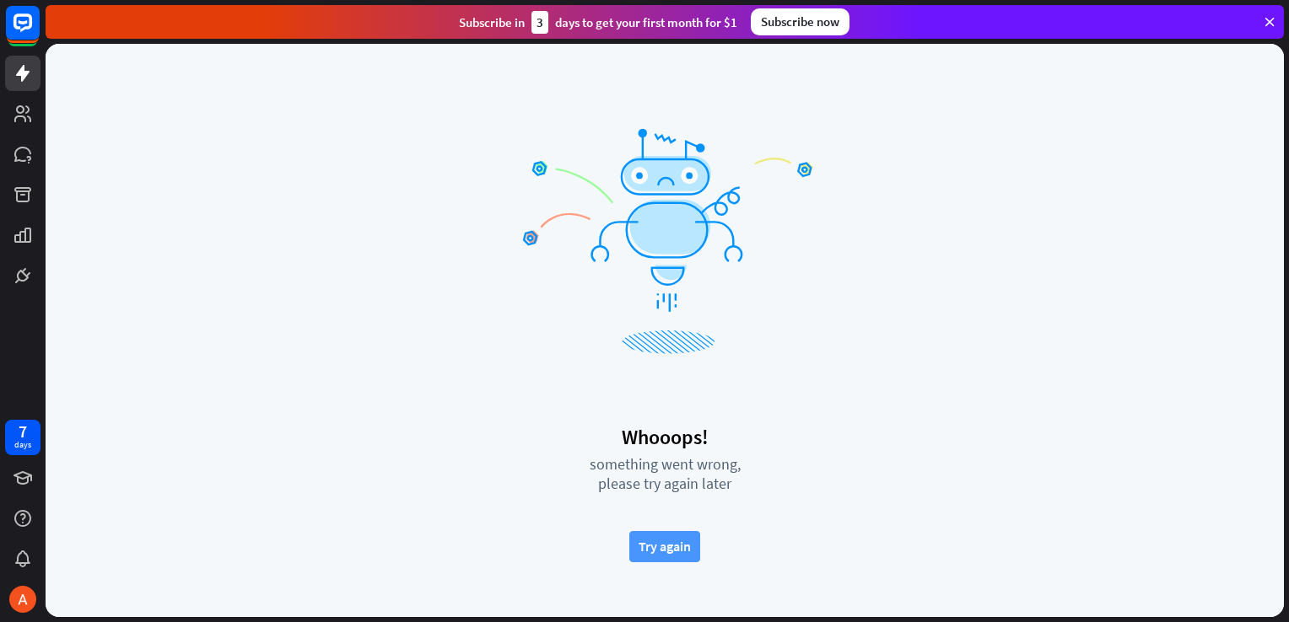
click at [638, 536] on button "Try again" at bounding box center [664, 546] width 71 height 31
